Goal: Task Accomplishment & Management: Complete application form

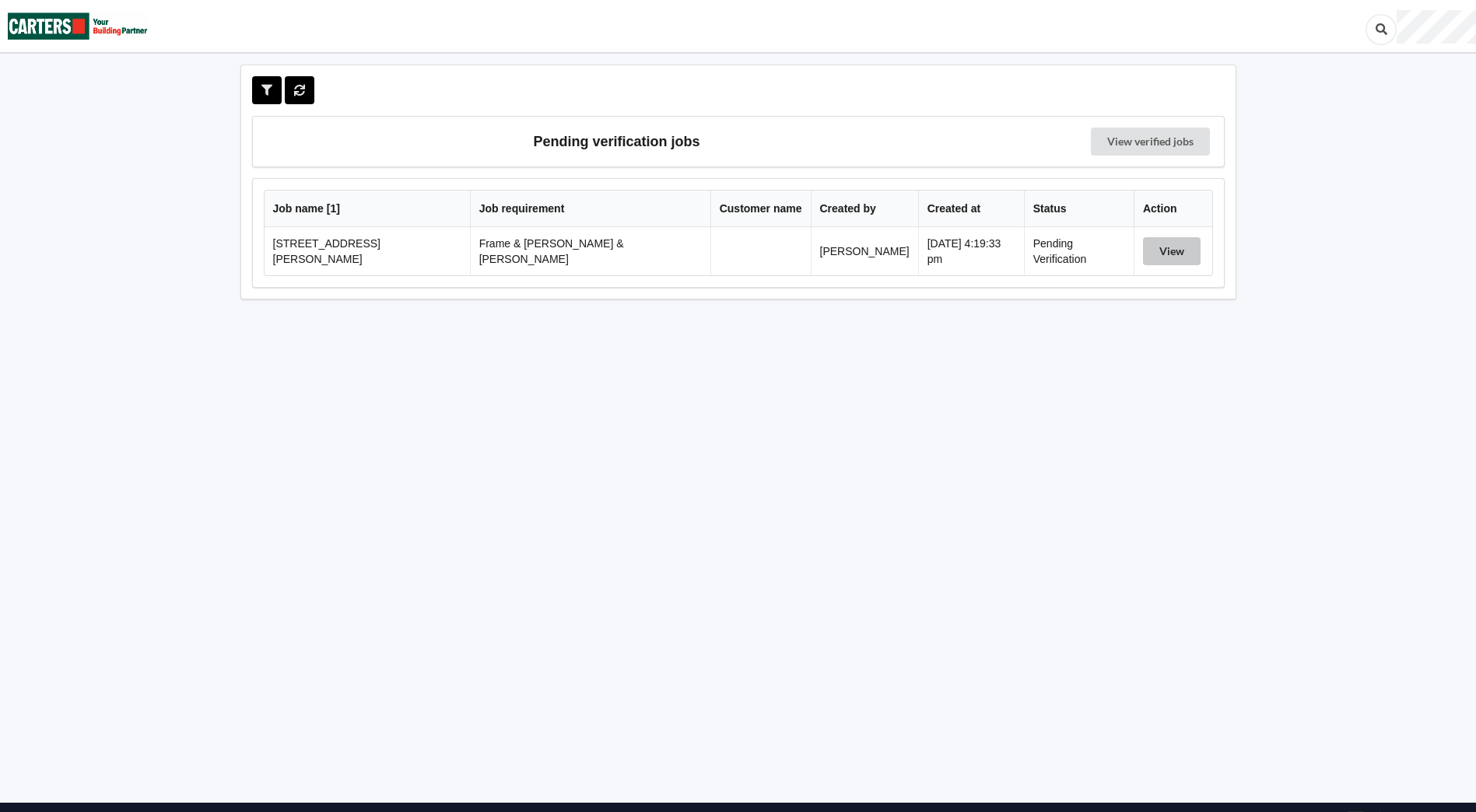
click at [1155, 257] on button "View" at bounding box center [1172, 250] width 58 height 28
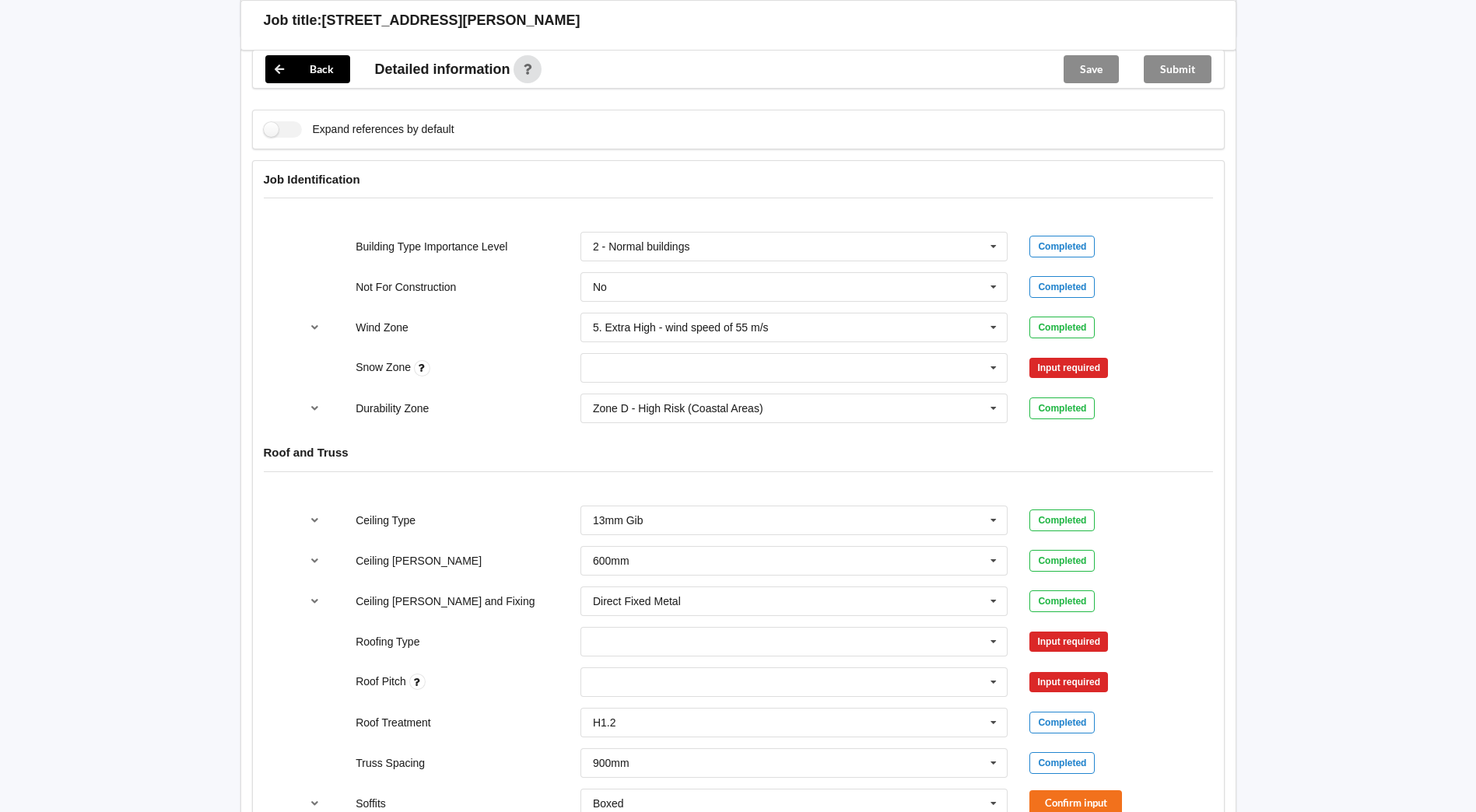
scroll to position [545, 0]
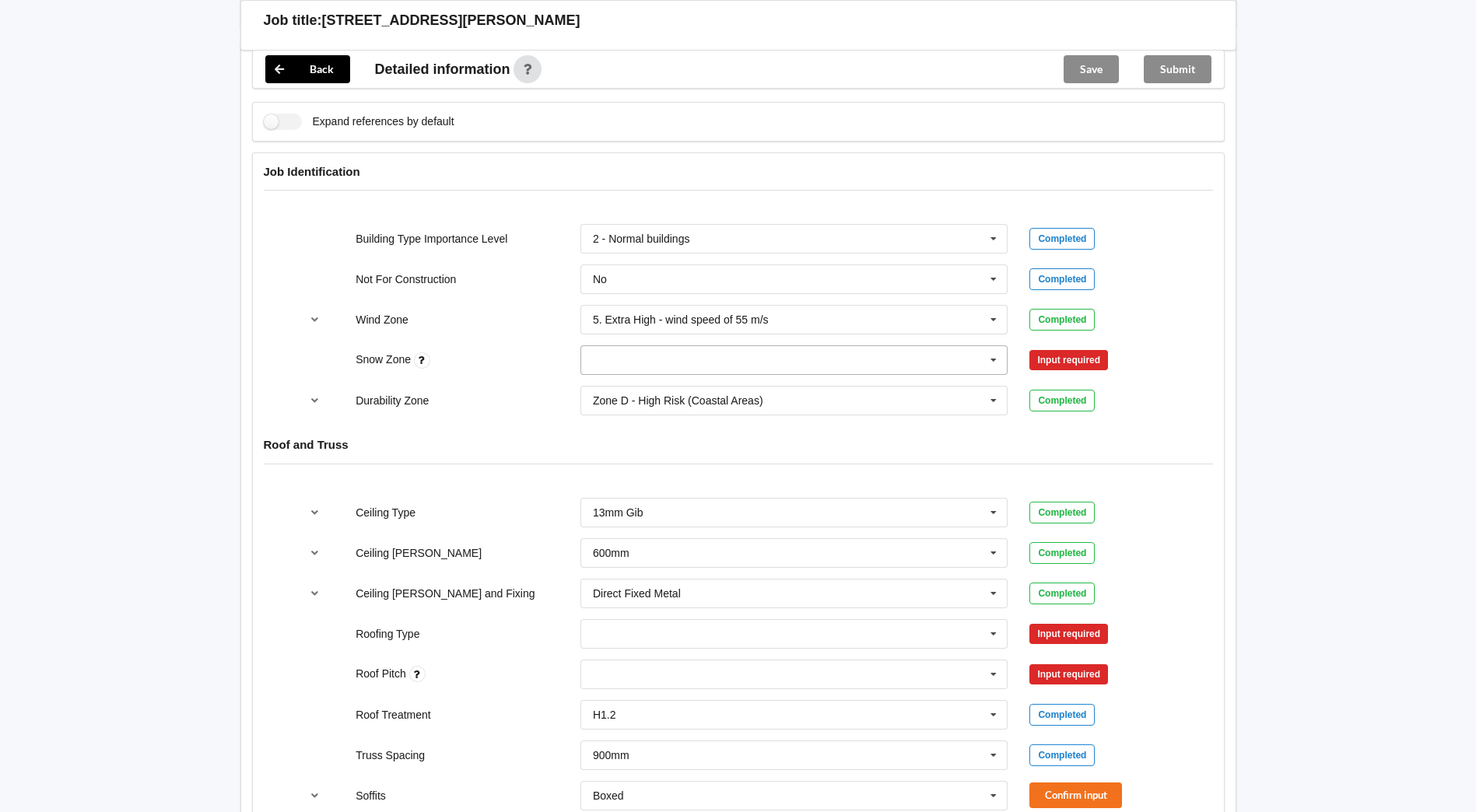
click at [959, 347] on input "text" at bounding box center [794, 359] width 426 height 28
click at [693, 374] on div "N0" at bounding box center [793, 388] width 426 height 29
click at [1076, 348] on button "Confirm input" at bounding box center [1075, 360] width 93 height 26
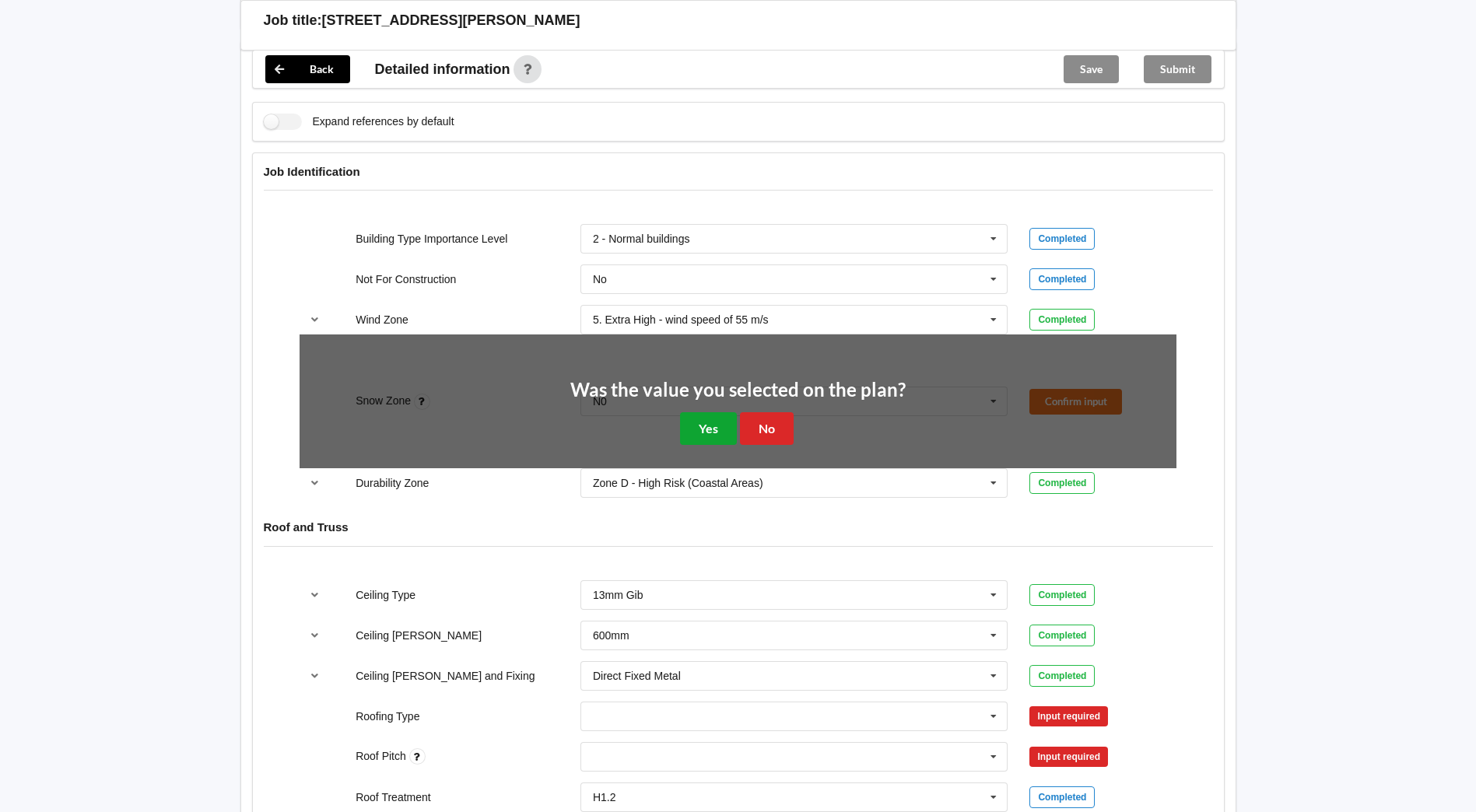
click at [691, 428] on button "Yes" at bounding box center [708, 428] width 57 height 32
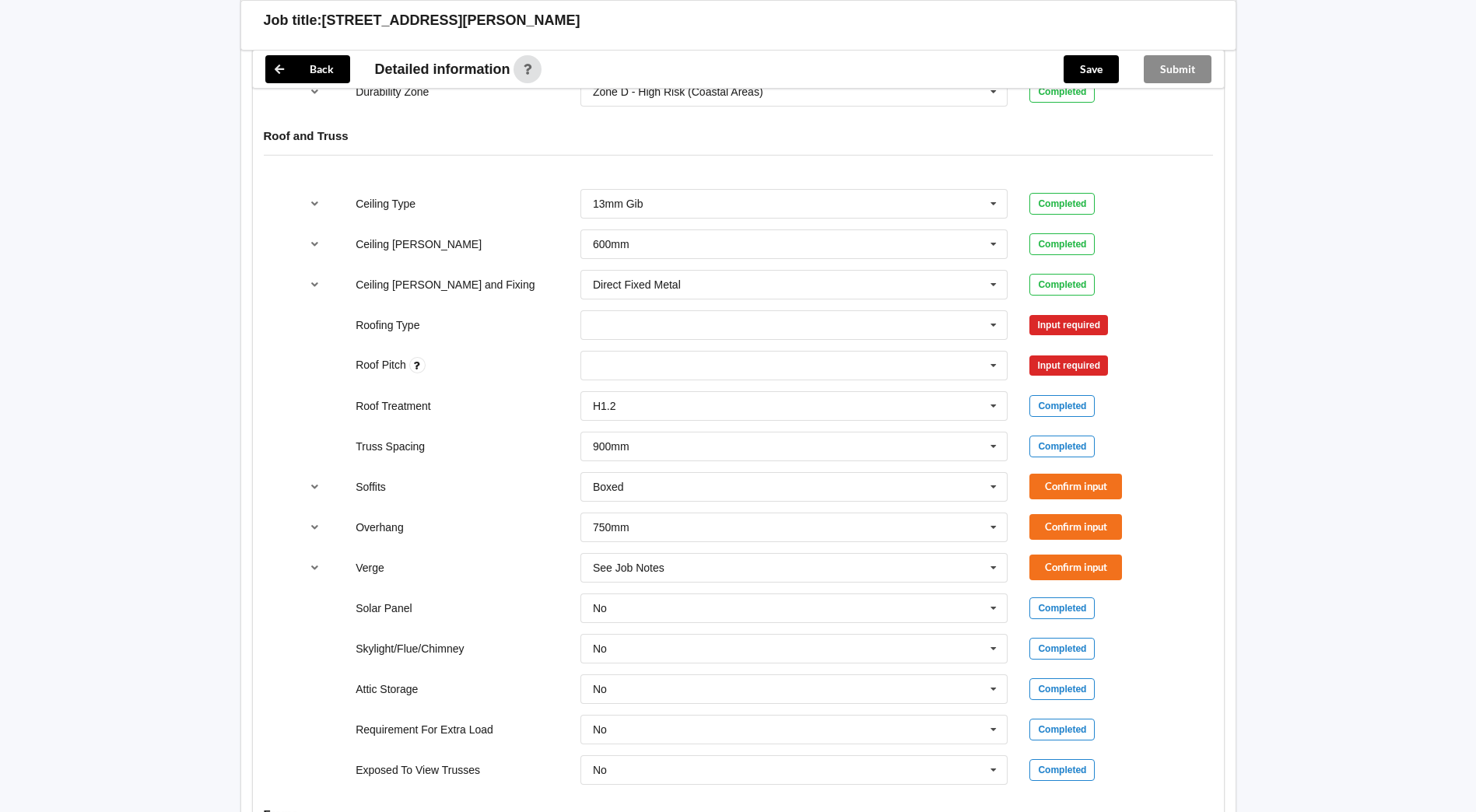
scroll to position [855, 0]
click at [774, 312] on input "text" at bounding box center [794, 322] width 426 height 28
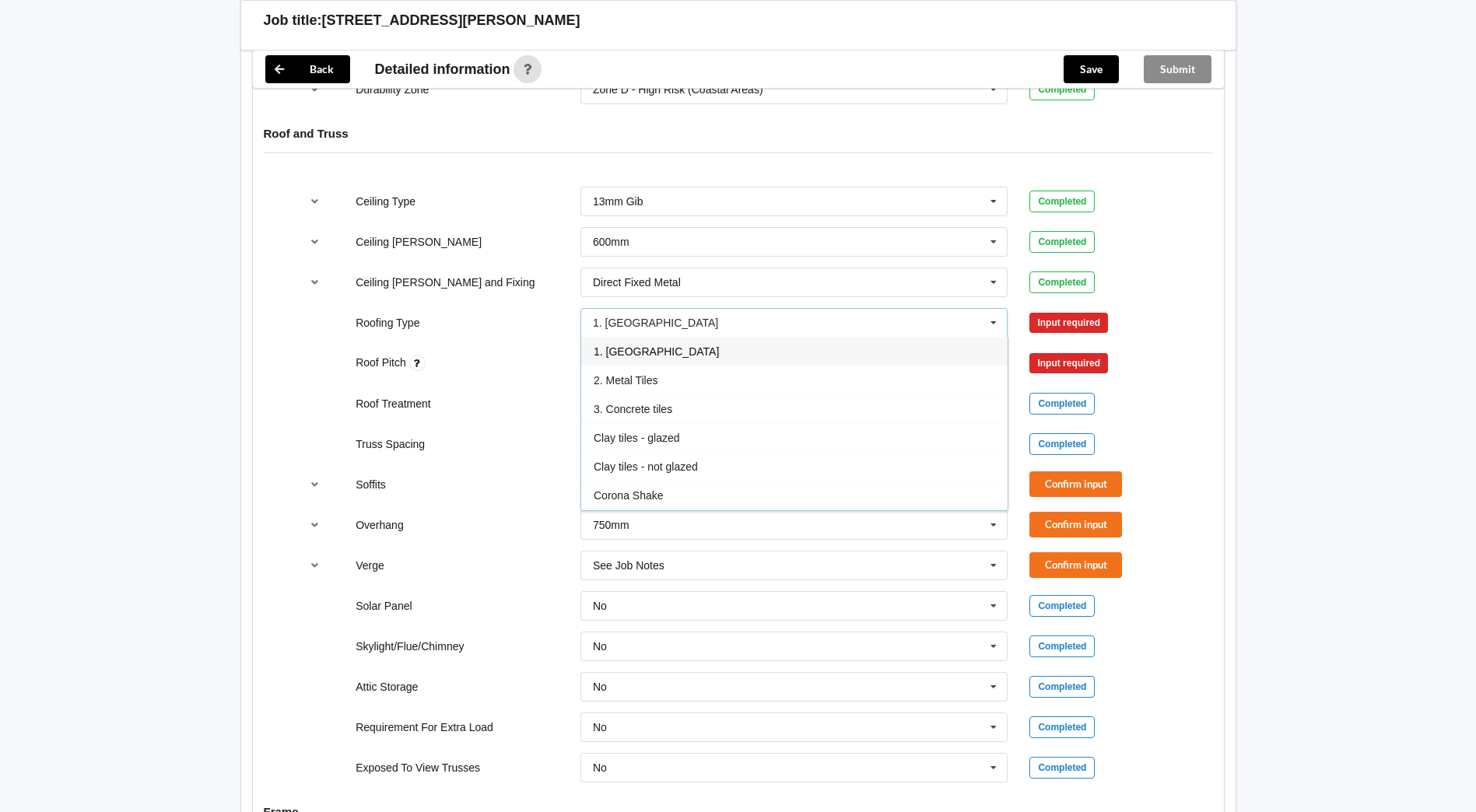
click at [199, 287] on div "Back Delete Job title: 8 [PERSON_NAME] Drive Customer name : Specific customer …" at bounding box center [738, 449] width 1476 height 2610
click at [608, 359] on div "None" at bounding box center [793, 363] width 428 height 30
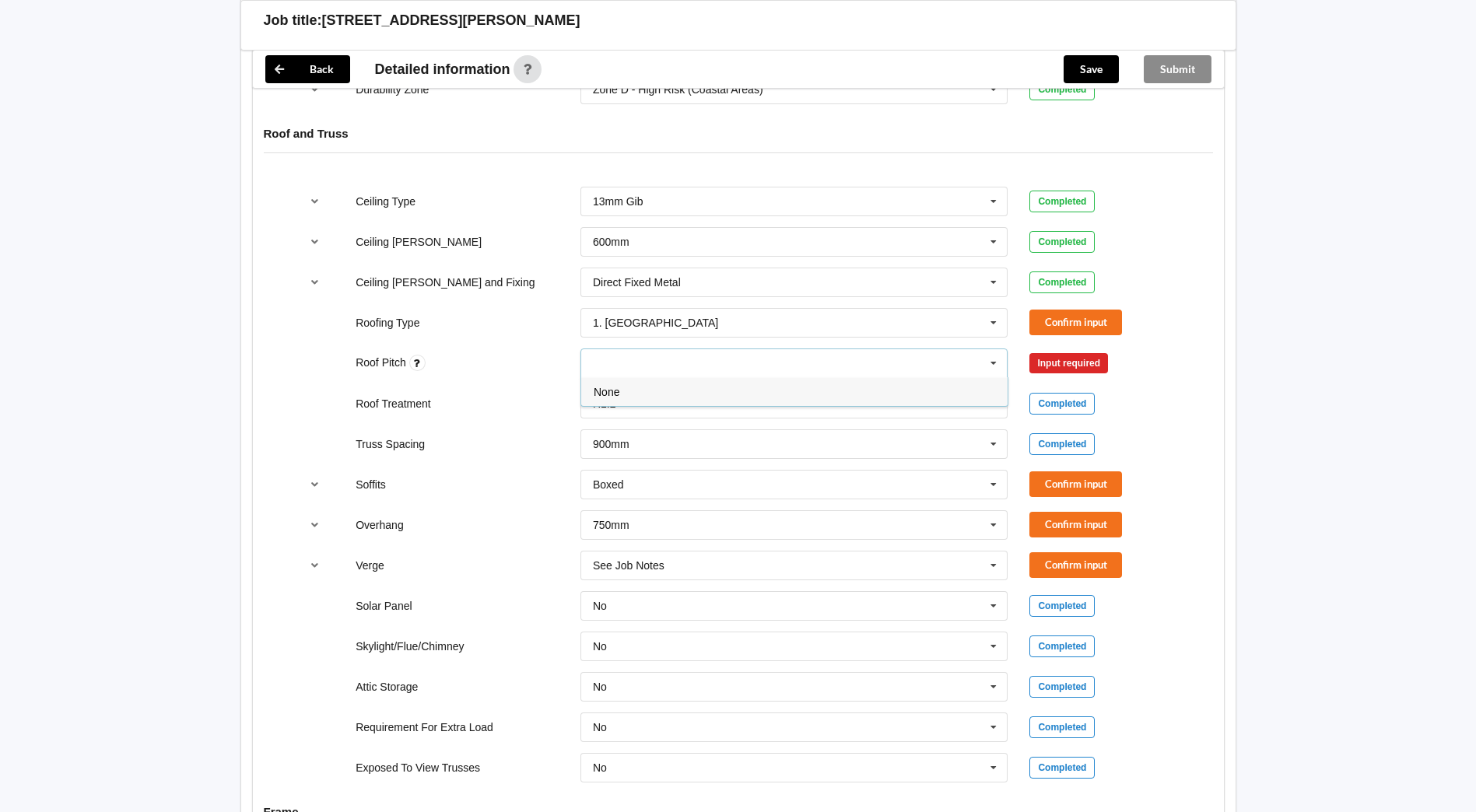
click at [613, 356] on input "text" at bounding box center [603, 363] width 24 height 14
click at [523, 355] on div "Roof Pitch" at bounding box center [457, 363] width 225 height 17
click at [611, 356] on input "text" at bounding box center [603, 363] width 24 height 14
type input "25"
click at [601, 385] on span "Add 25" at bounding box center [609, 392] width 32 height 13
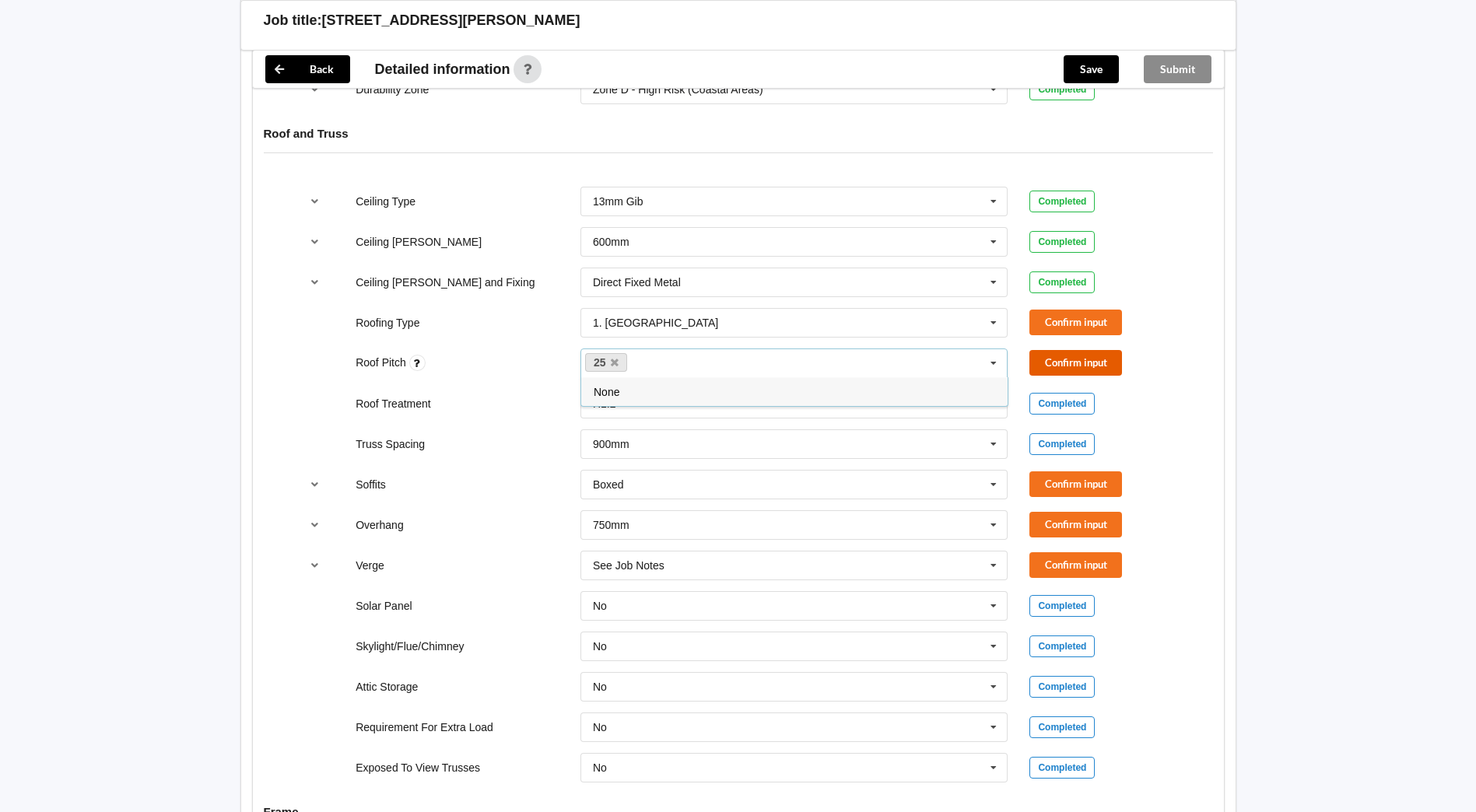
click at [1074, 350] on button "Confirm input" at bounding box center [1075, 363] width 93 height 26
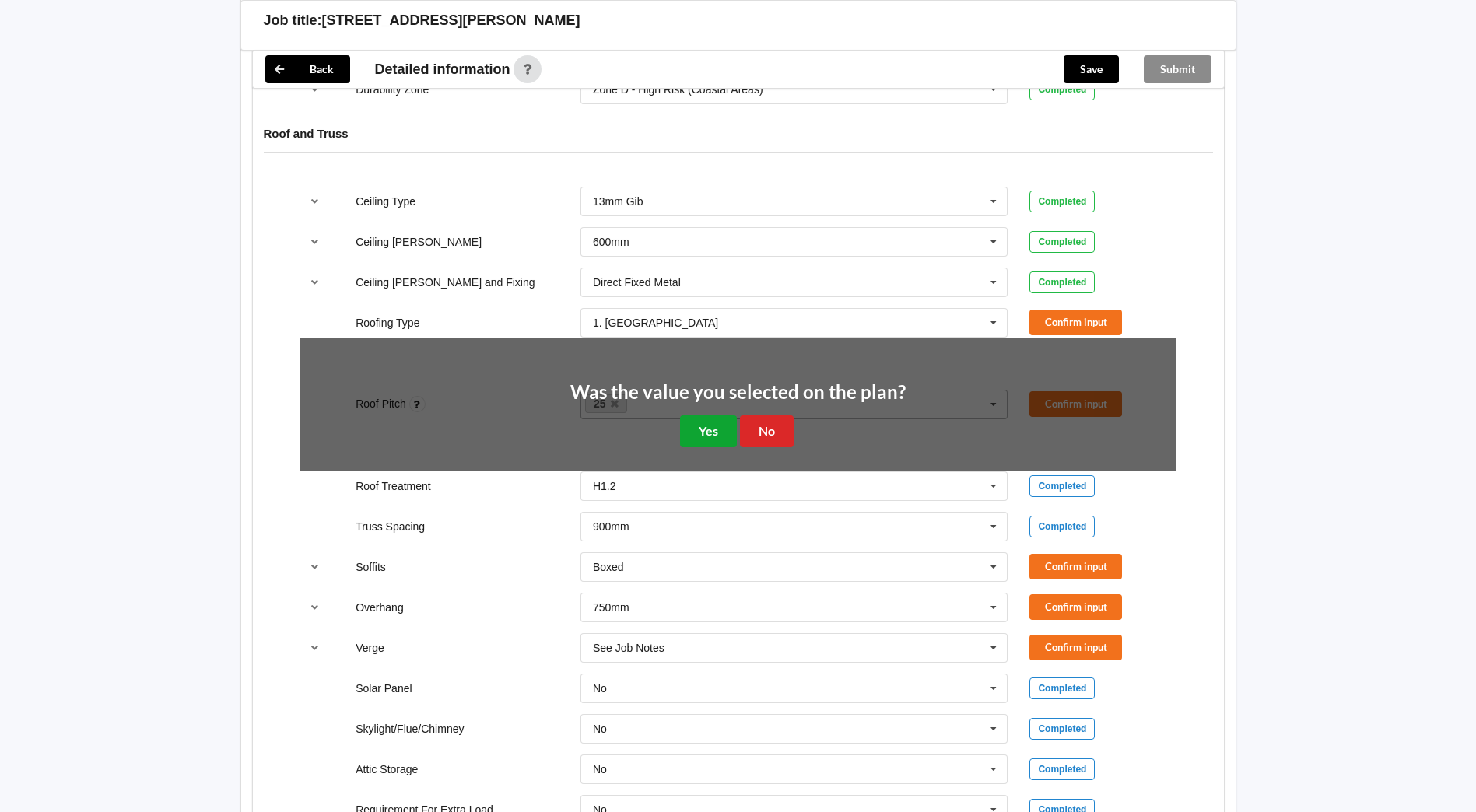
click at [694, 415] on button "Yes" at bounding box center [708, 430] width 57 height 32
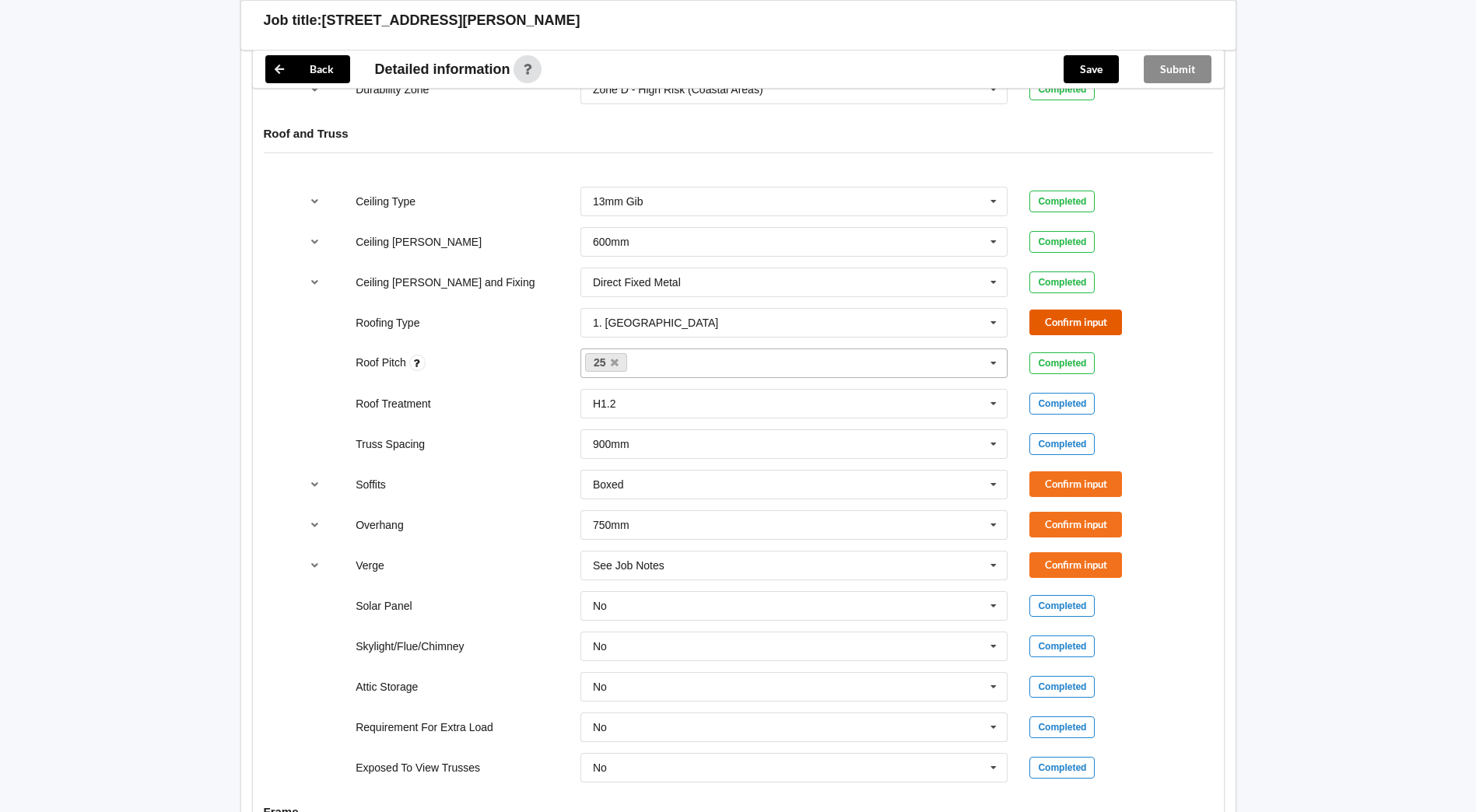
click at [1046, 310] on button "Confirm input" at bounding box center [1075, 322] width 93 height 26
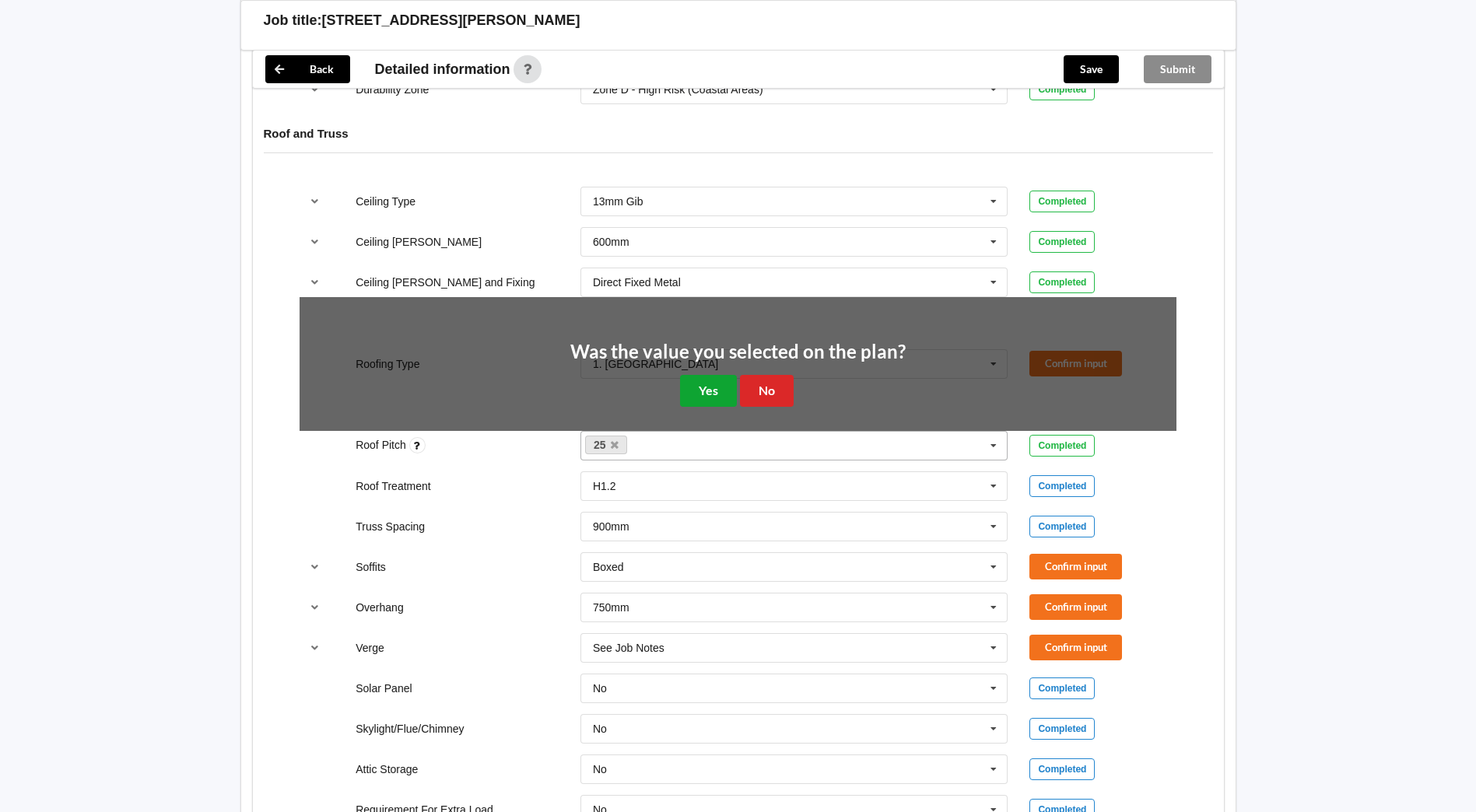
click at [692, 374] on button "Yes" at bounding box center [708, 390] width 57 height 32
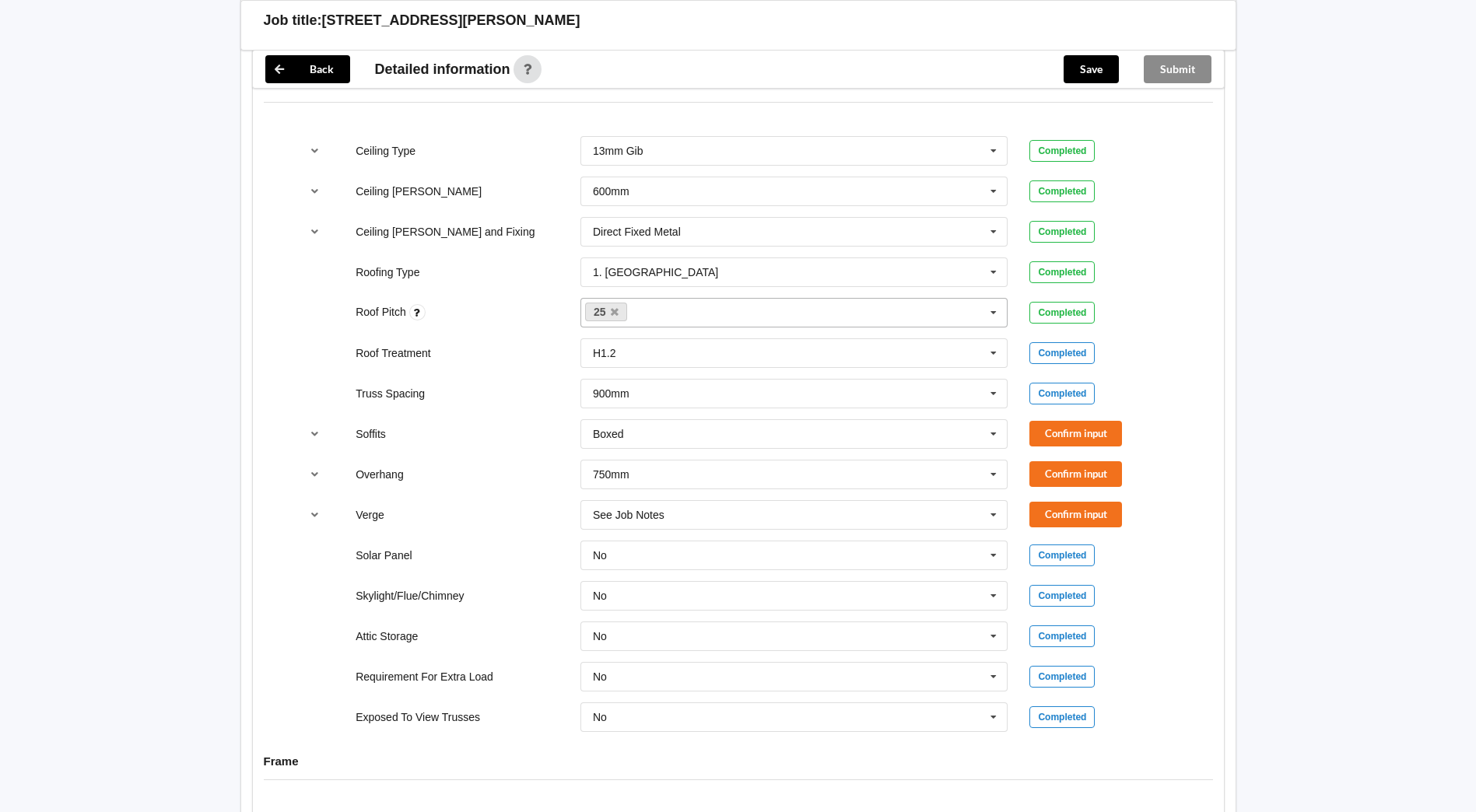
scroll to position [934, 0]
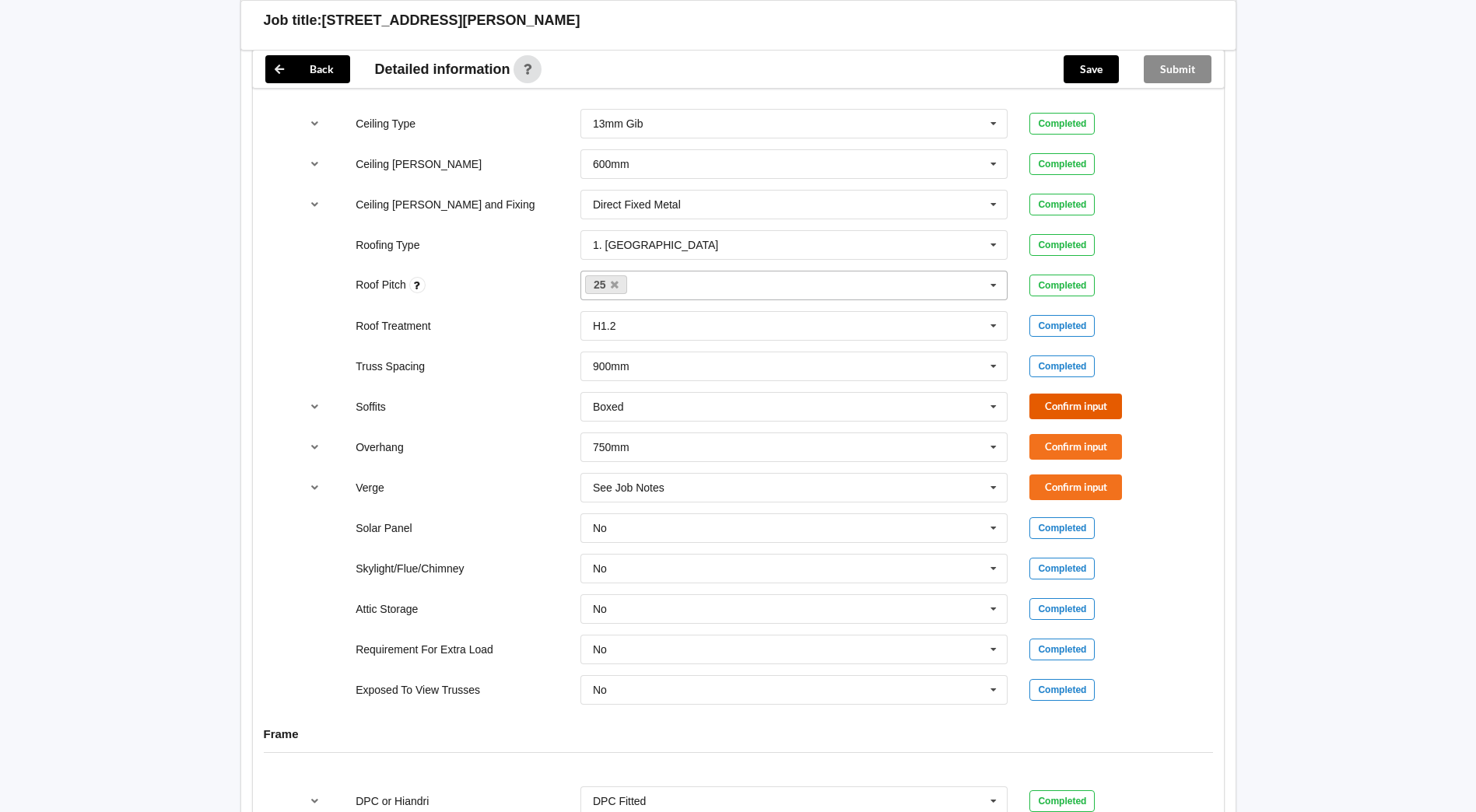
click at [1099, 393] on button "Confirm input" at bounding box center [1075, 406] width 93 height 26
click at [1091, 434] on button "Confirm input" at bounding box center [1075, 447] width 93 height 26
click at [1088, 474] on button "Confirm input" at bounding box center [1075, 487] width 93 height 26
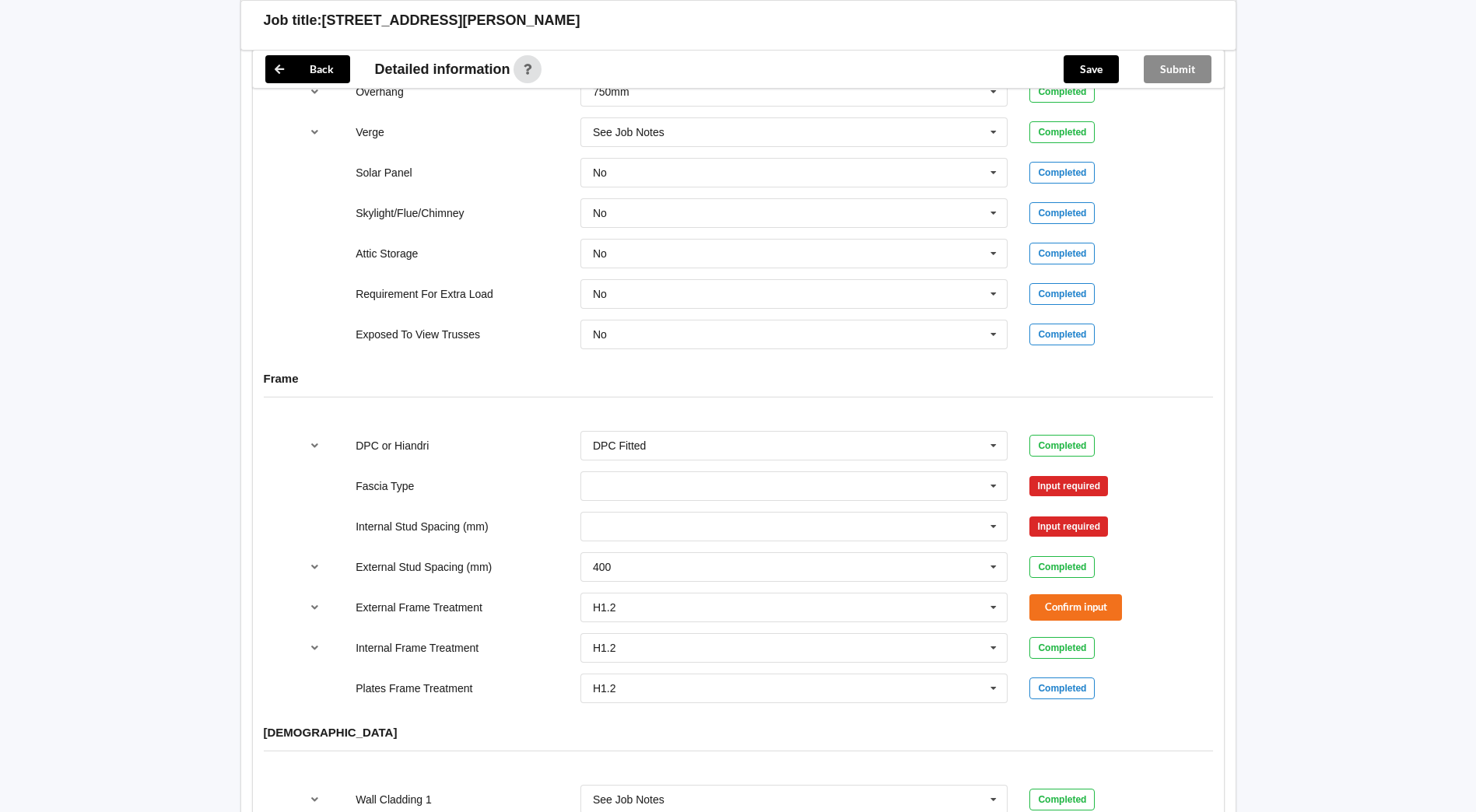
scroll to position [1322, 0]
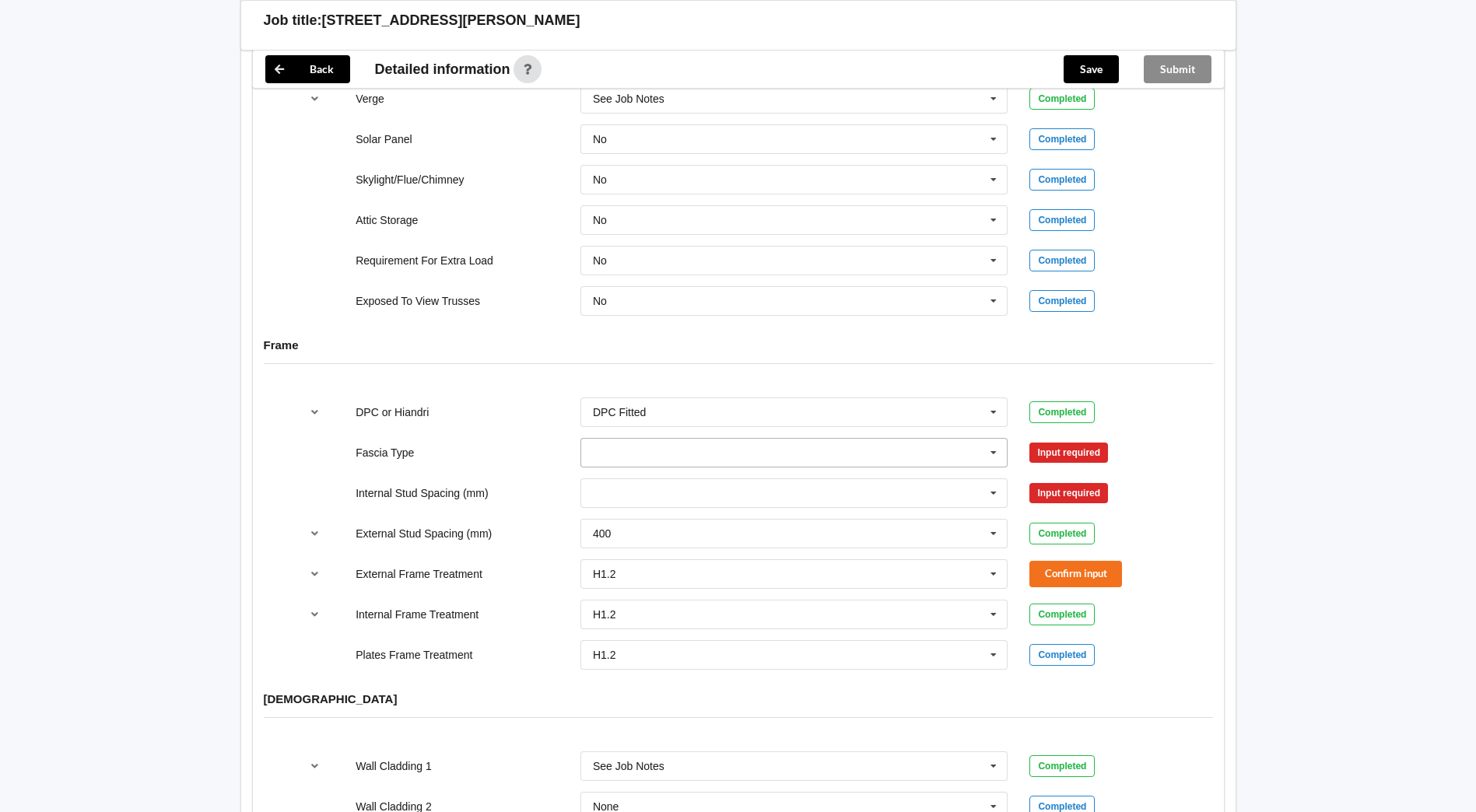
click at [986, 438] on icon at bounding box center [993, 453] width 23 height 29
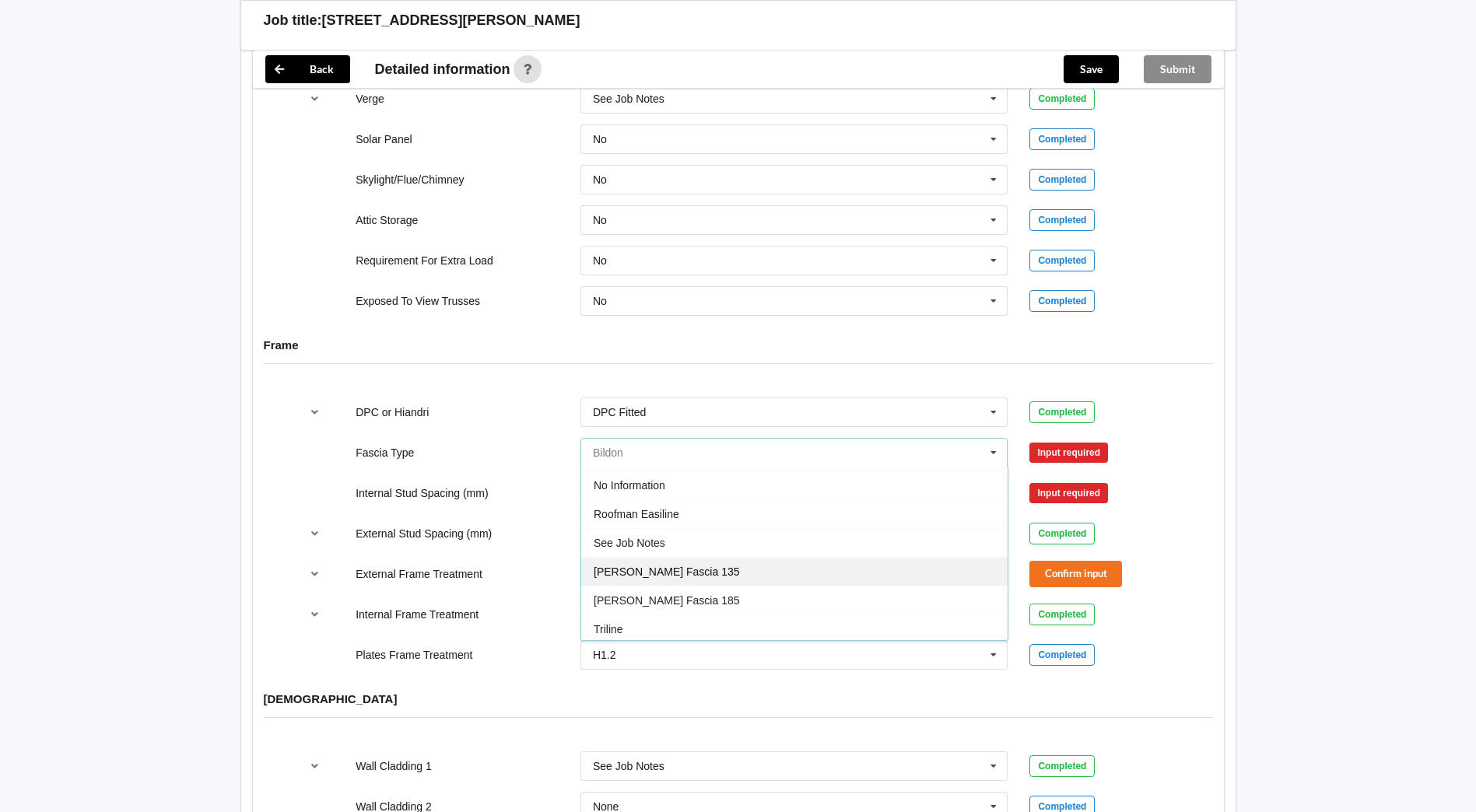
scroll to position [517, 0]
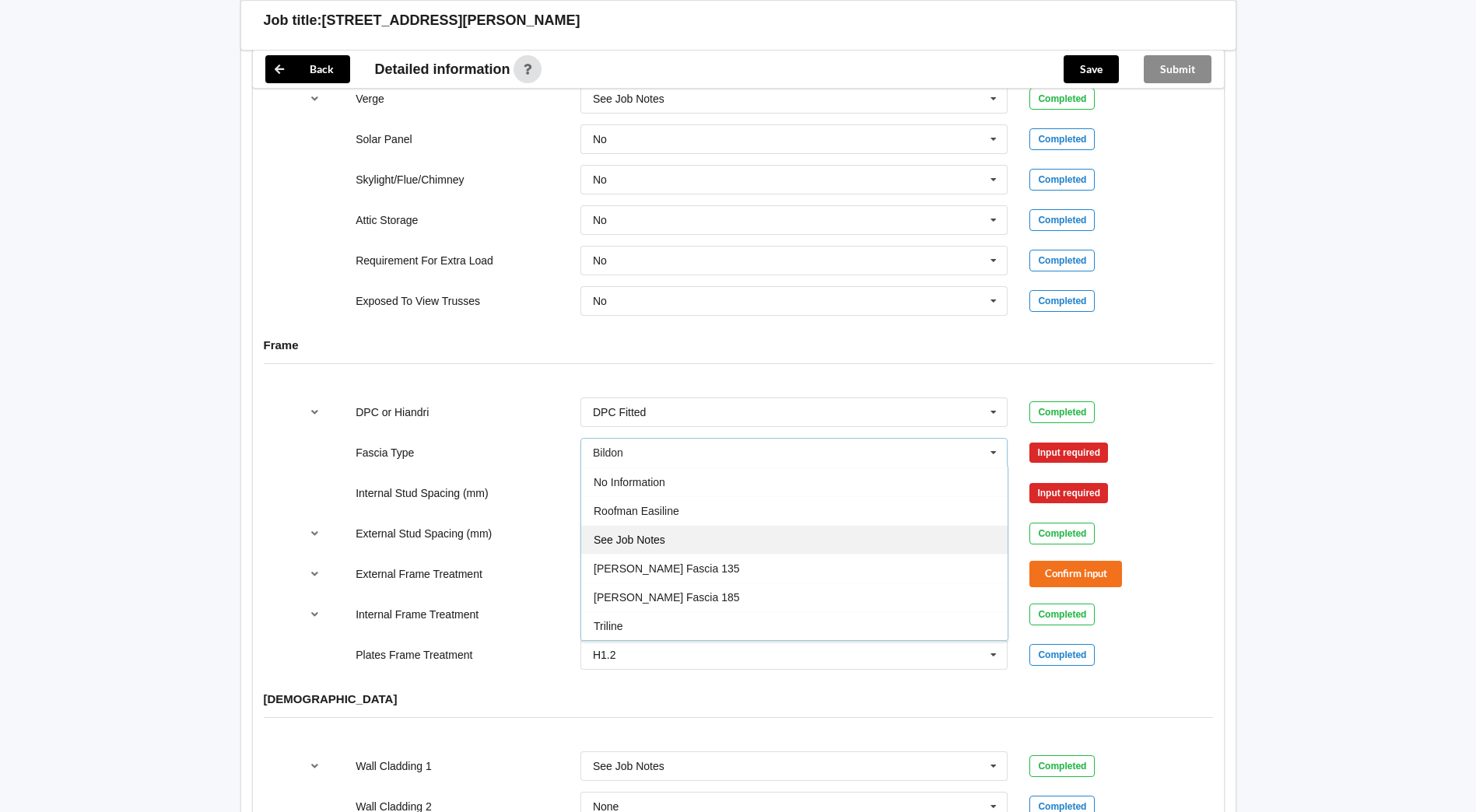
click at [625, 534] on span "See Job Notes" at bounding box center [629, 540] width 71 height 13
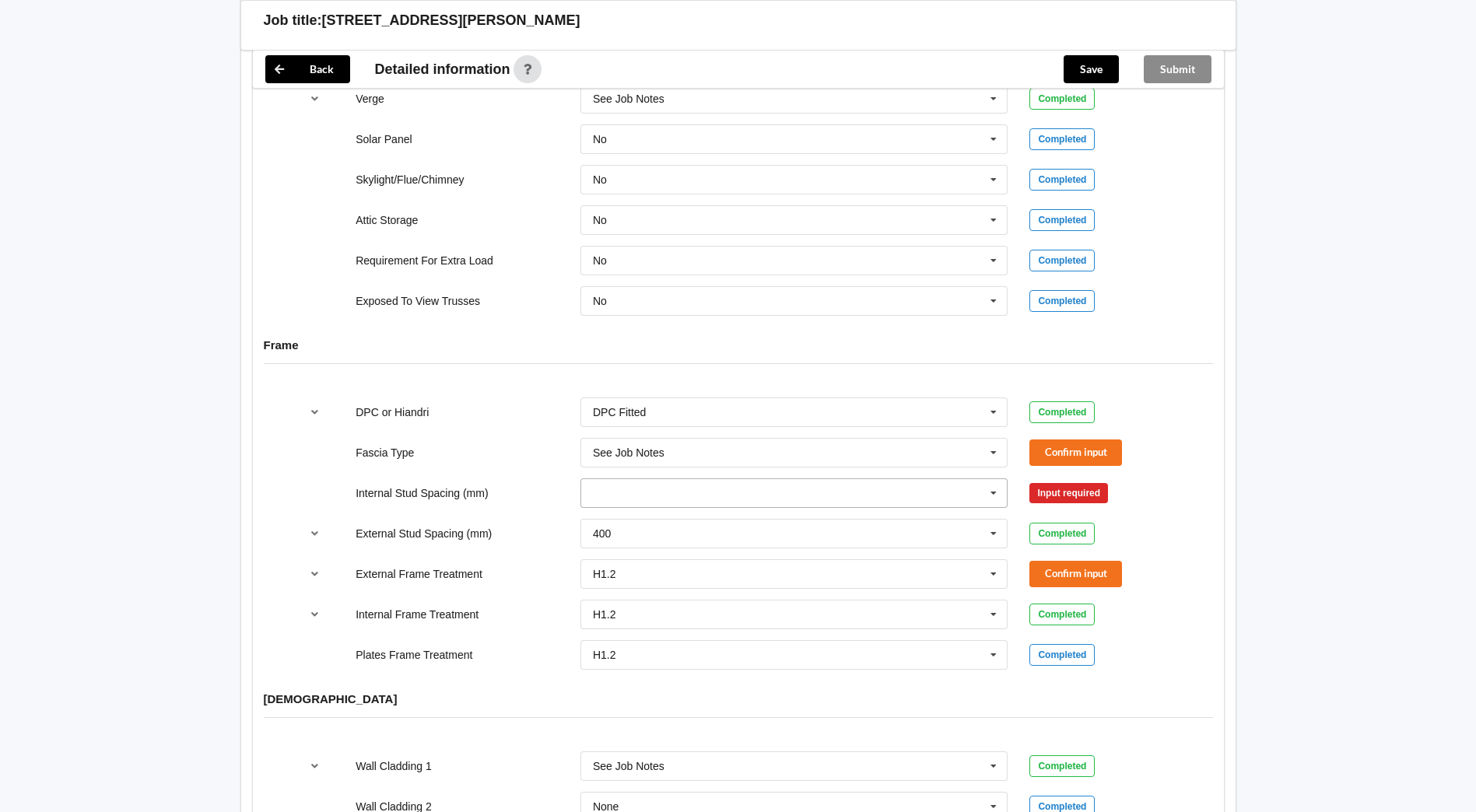
click at [1002, 480] on icon at bounding box center [993, 493] width 23 height 29
click at [619, 660] on span "See Job Notes" at bounding box center [629, 666] width 71 height 13
click at [1059, 440] on button "Confirm input" at bounding box center [1075, 452] width 93 height 26
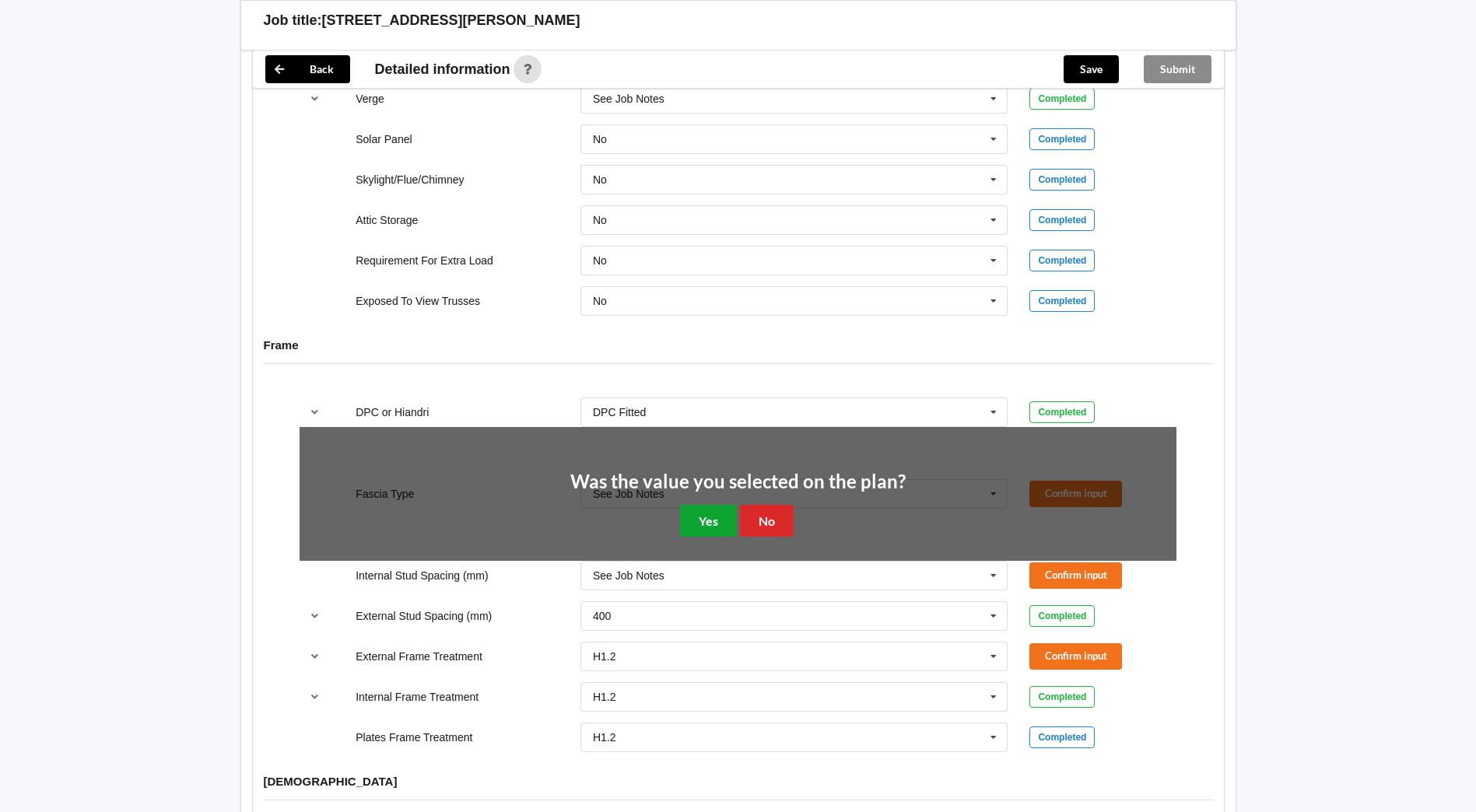
click at [697, 507] on button "Yes" at bounding box center [708, 520] width 57 height 32
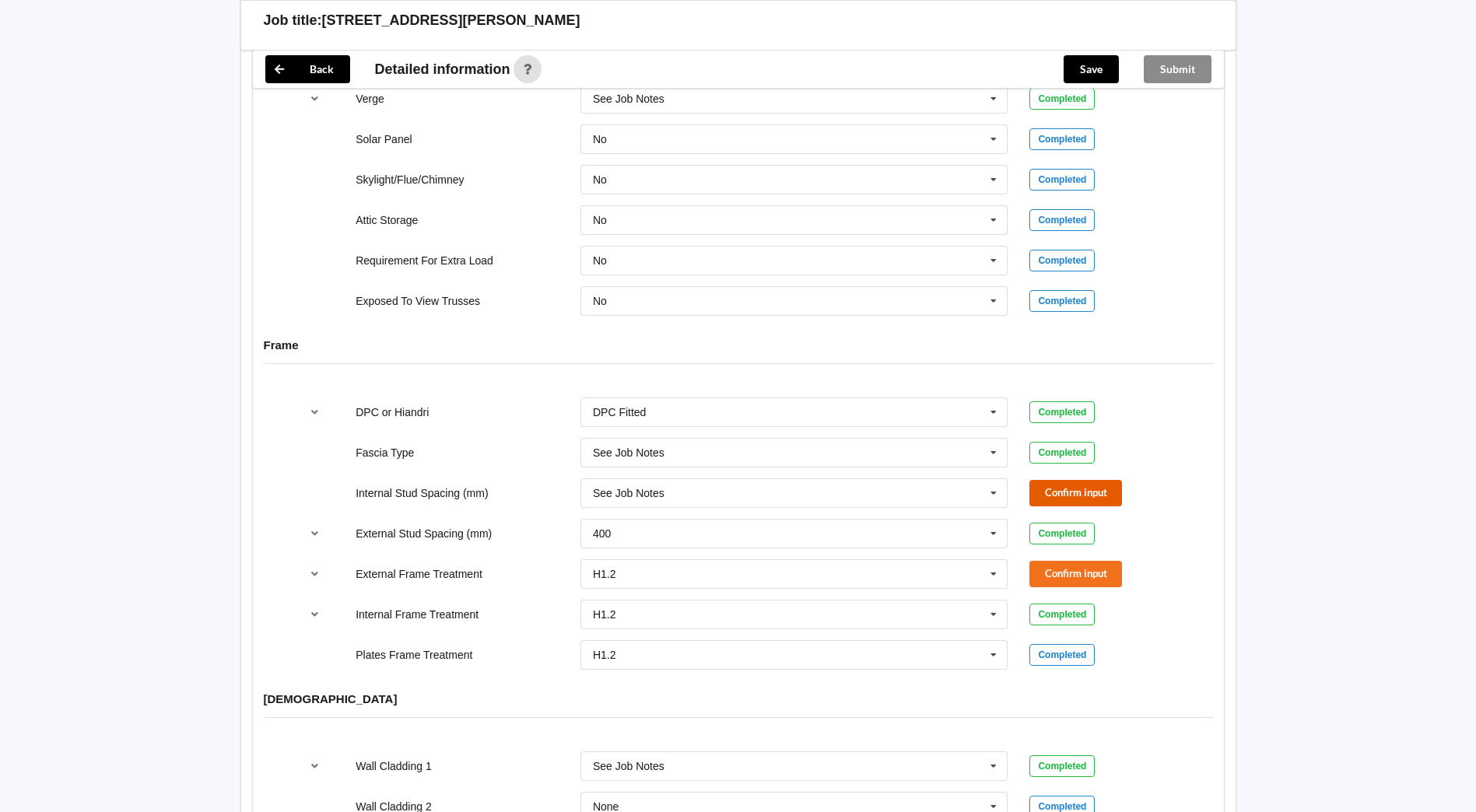
click at [1070, 480] on button "Confirm input" at bounding box center [1075, 492] width 93 height 26
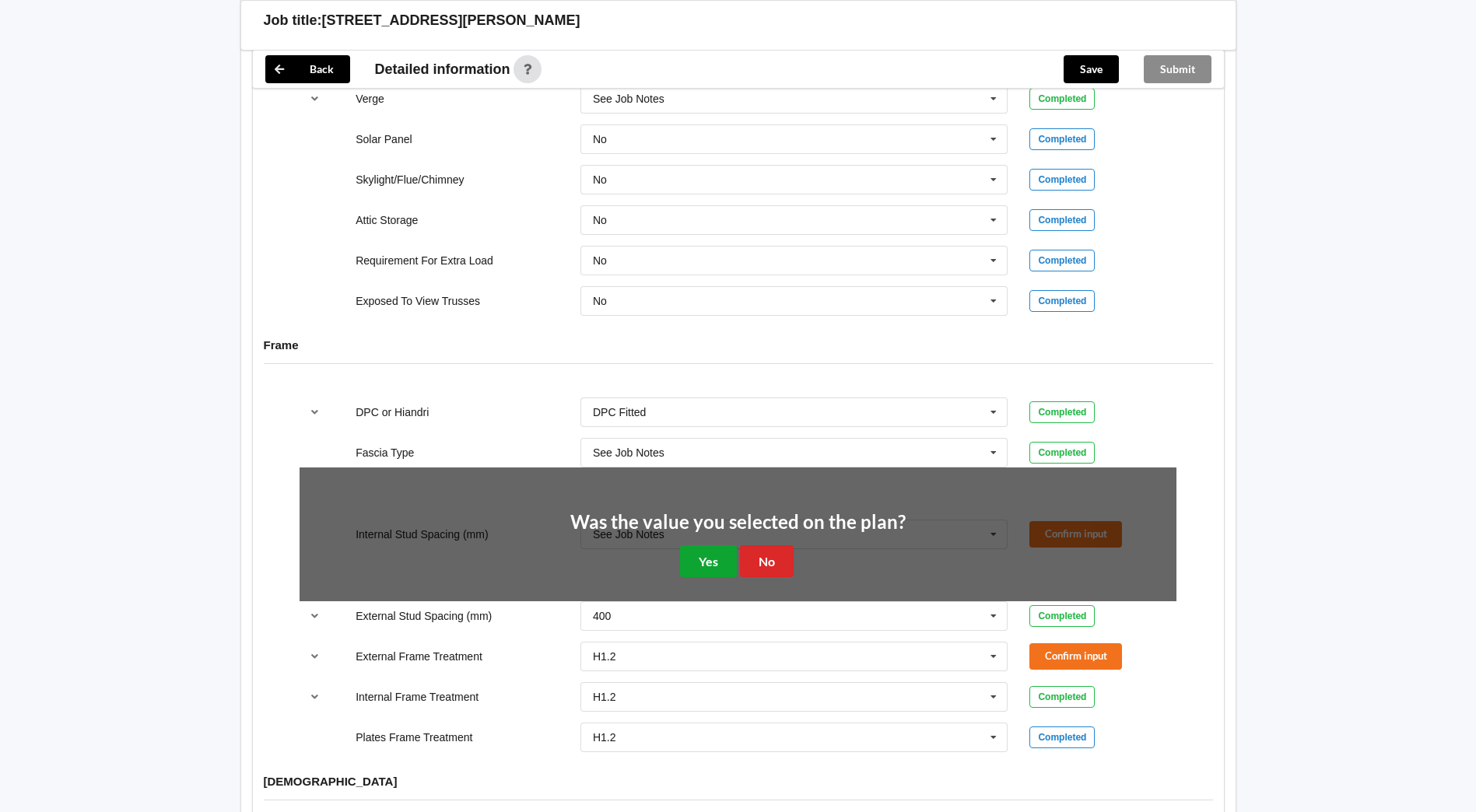
click at [714, 550] on button "Yes" at bounding box center [708, 561] width 57 height 32
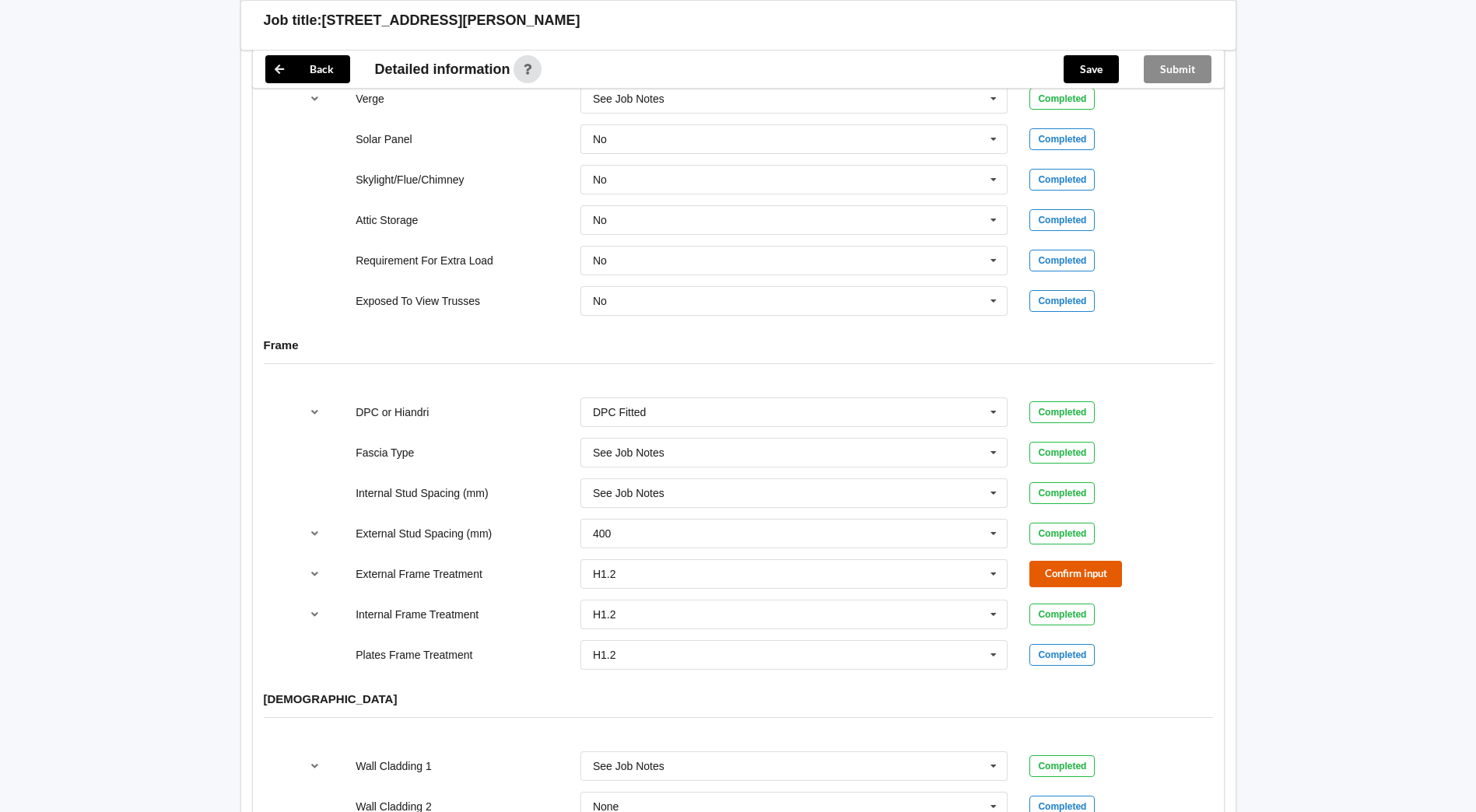
click at [1108, 563] on button "Confirm input" at bounding box center [1075, 573] width 93 height 26
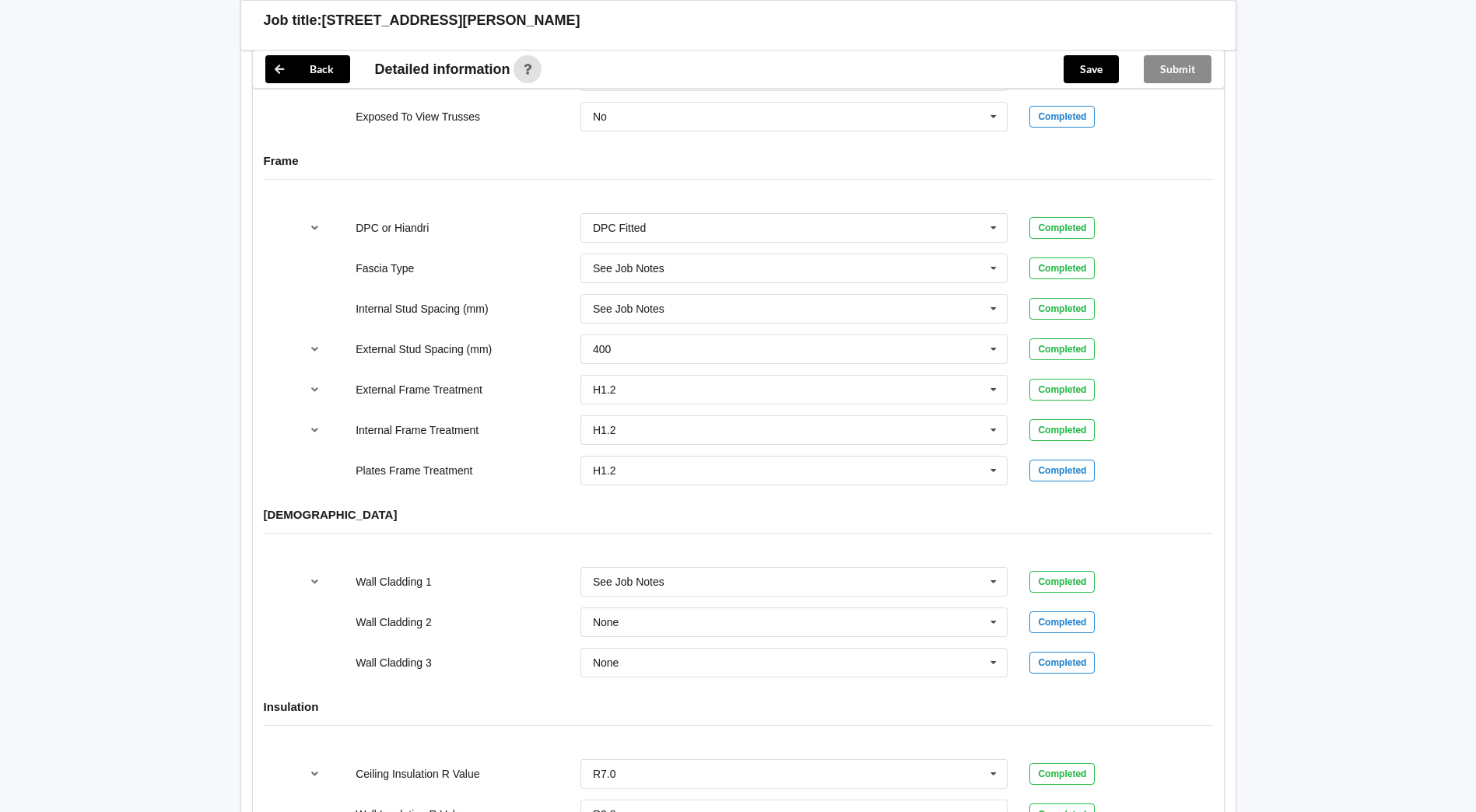
scroll to position [1798, 0]
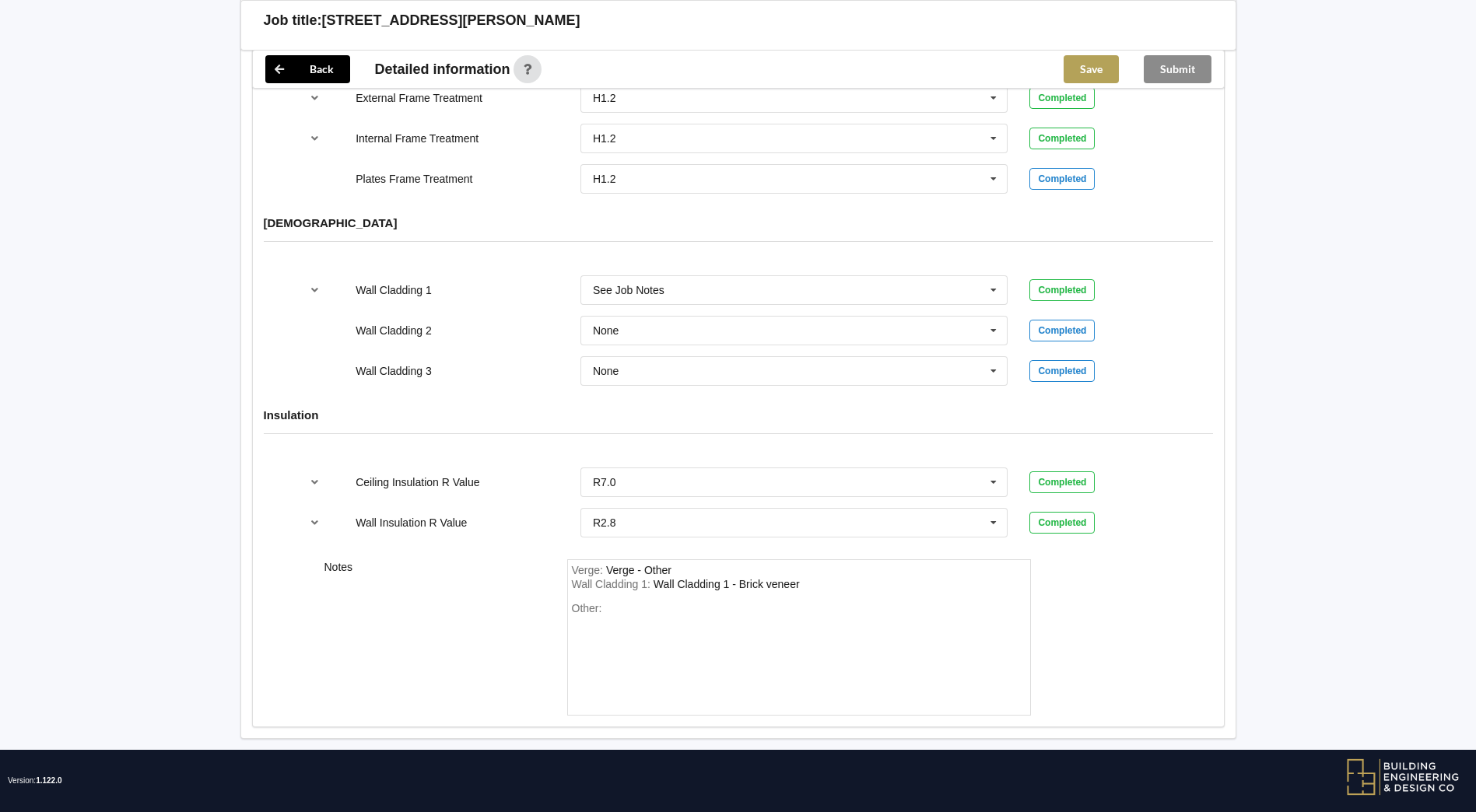
click at [1095, 58] on button "Save" at bounding box center [1091, 68] width 55 height 28
click at [1183, 73] on button "Submit" at bounding box center [1177, 68] width 68 height 28
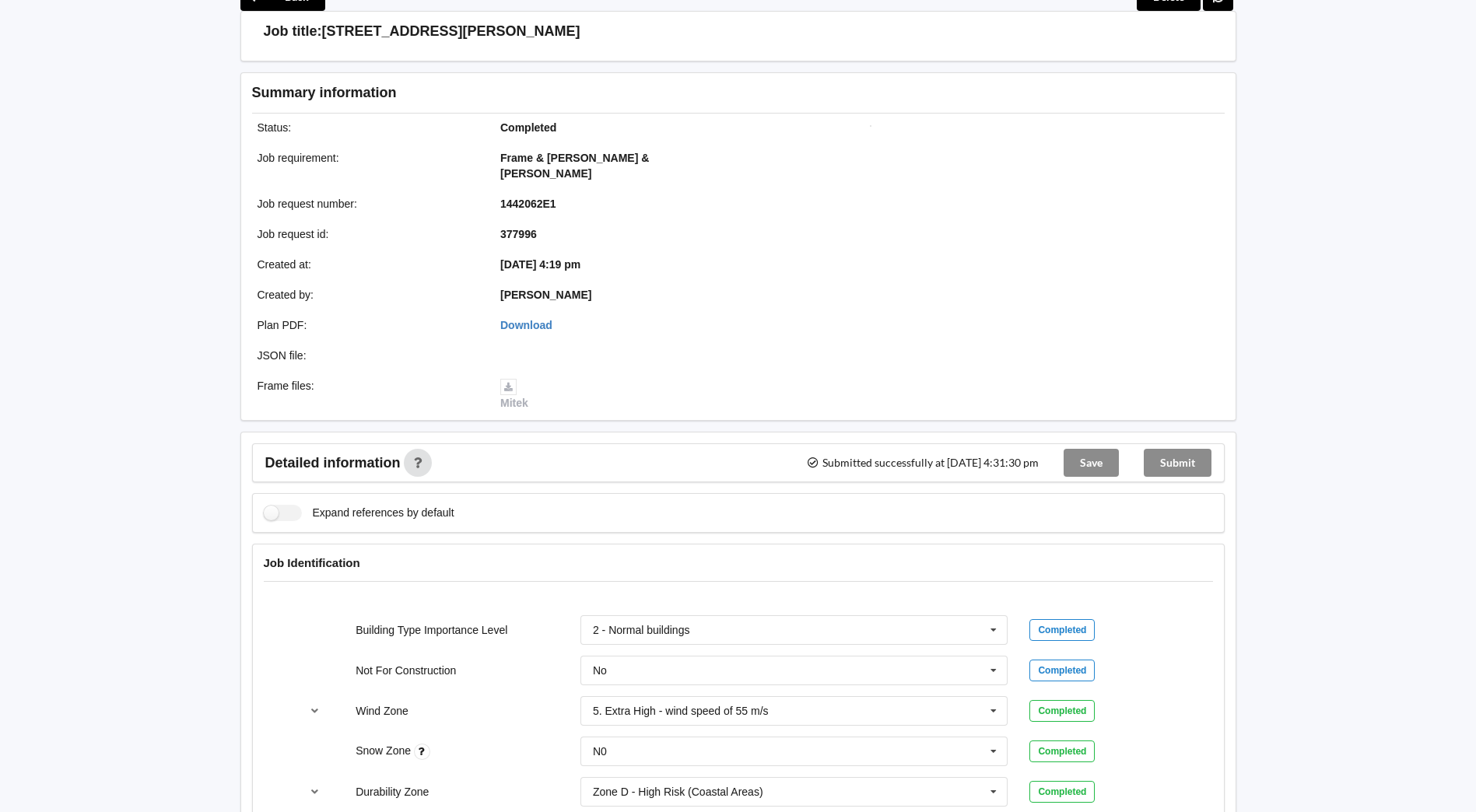
scroll to position [0, 0]
